Goal: Find specific page/section: Find specific page/section

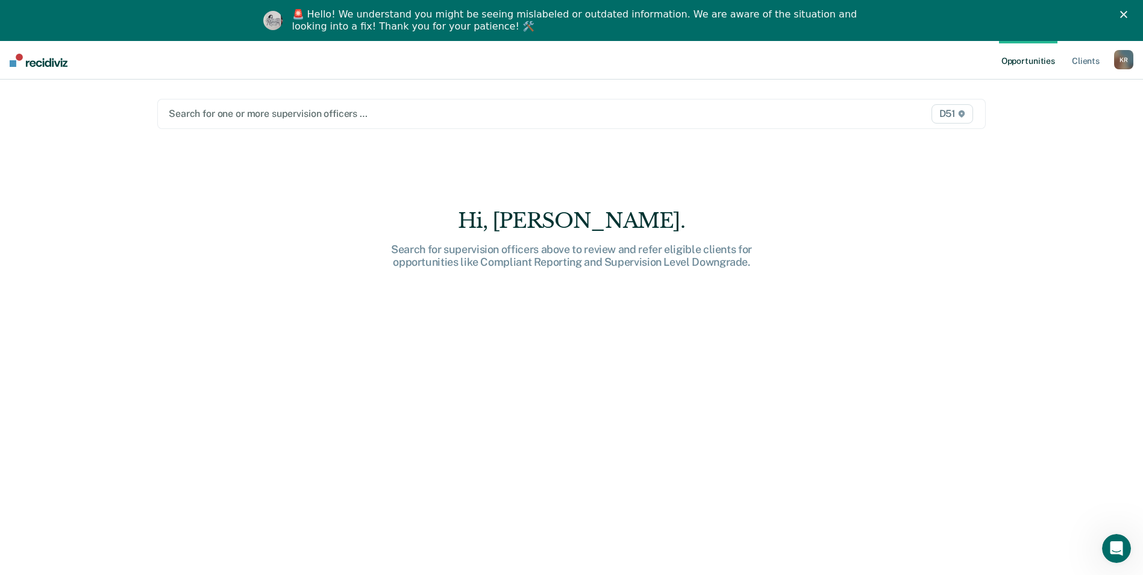
click at [245, 111] on div at bounding box center [450, 114] width 563 height 14
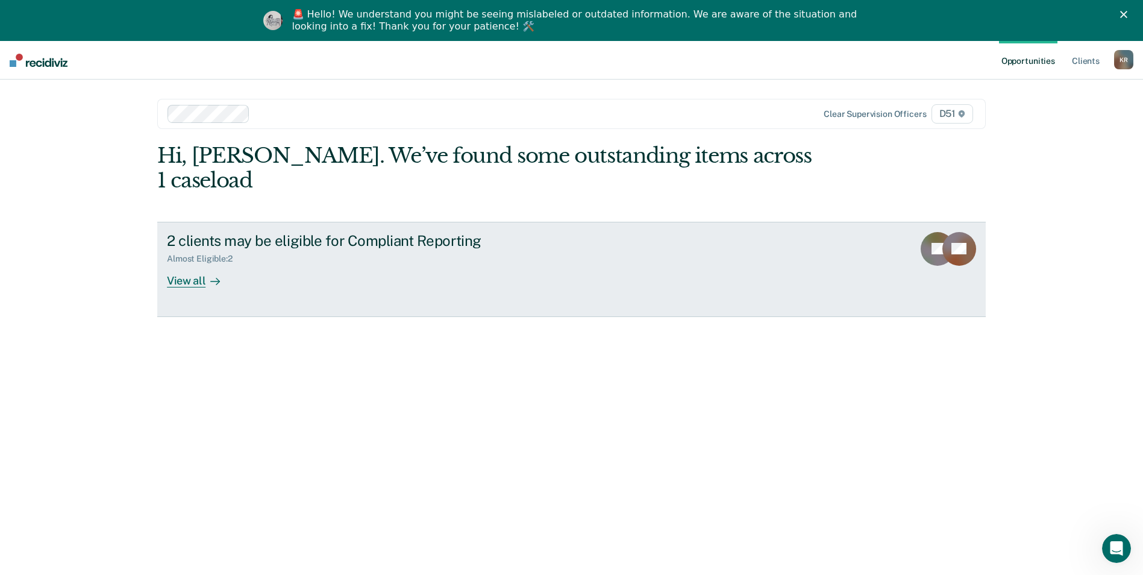
click at [190, 264] on div "View all" at bounding box center [200, 276] width 67 height 24
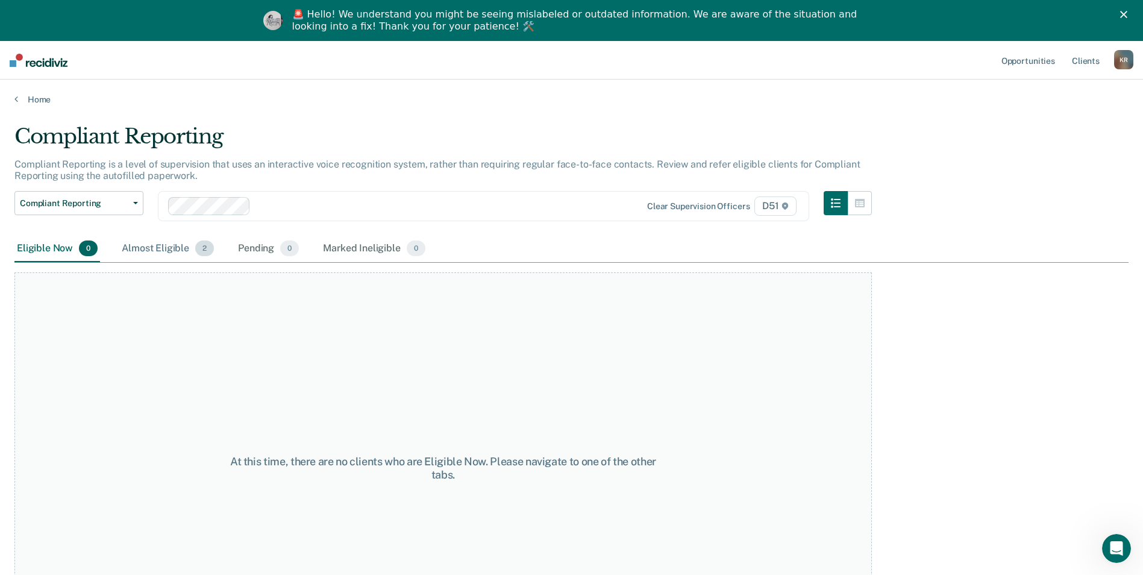
click at [154, 251] on div "Almost Eligible 2" at bounding box center [167, 249] width 97 height 27
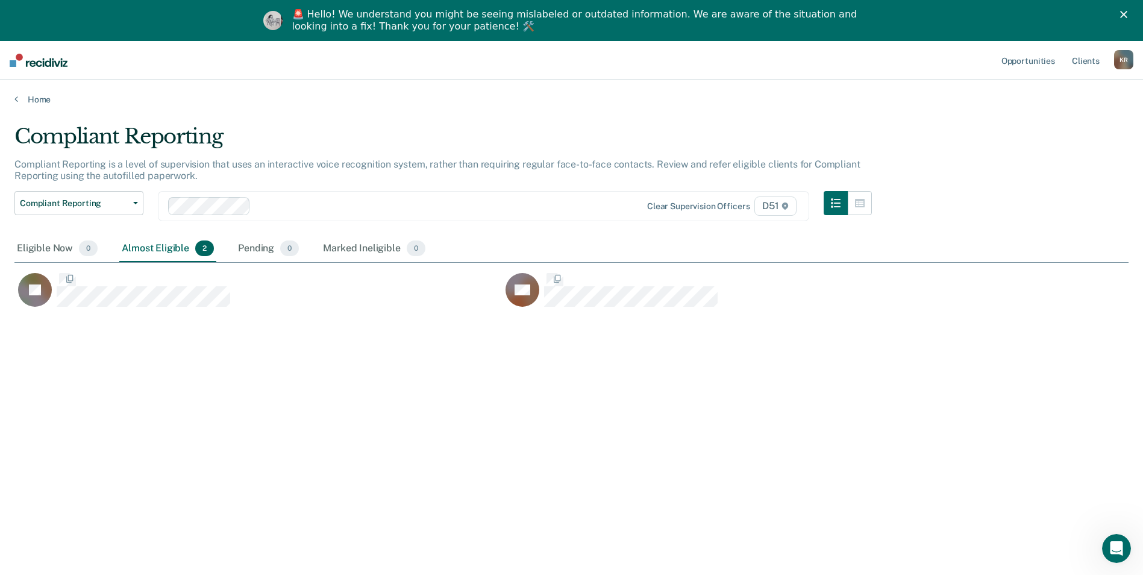
scroll to position [392, 1105]
